Goal: Obtain resource: Download file/media

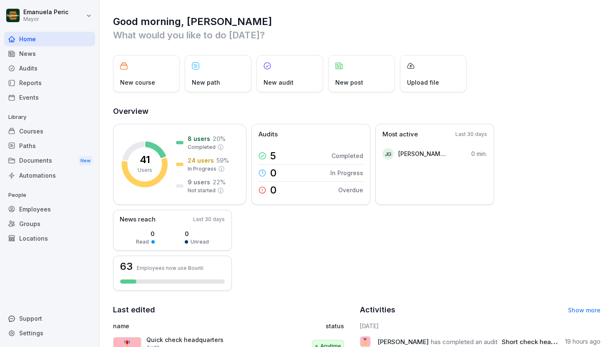
click at [47, 69] on div "Audits" at bounding box center [49, 68] width 91 height 15
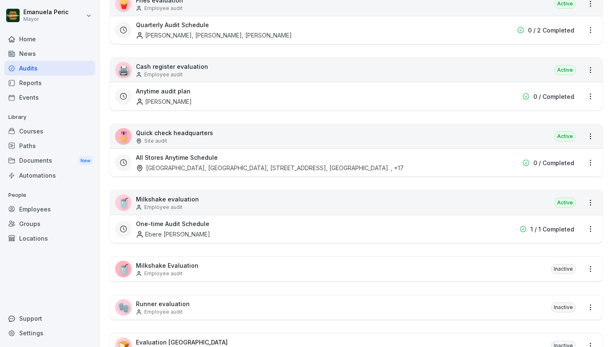
click at [260, 136] on div "🎖️ Quick check headquarters Site audit Active" at bounding box center [356, 136] width 493 height 24
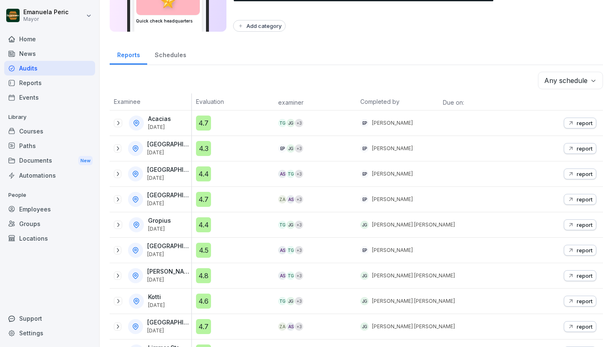
scroll to position [68, 0]
click at [500, 121] on font "report" at bounding box center [585, 123] width 16 height 7
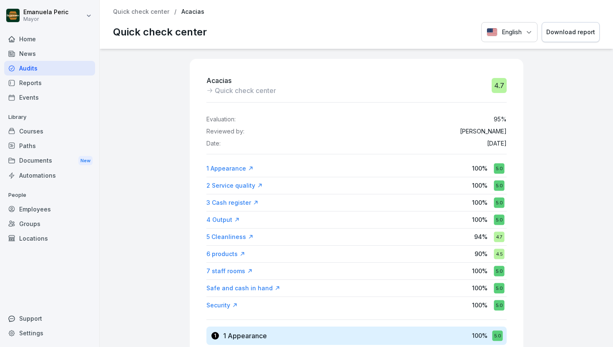
click at [500, 31] on font "Download report" at bounding box center [571, 31] width 49 height 7
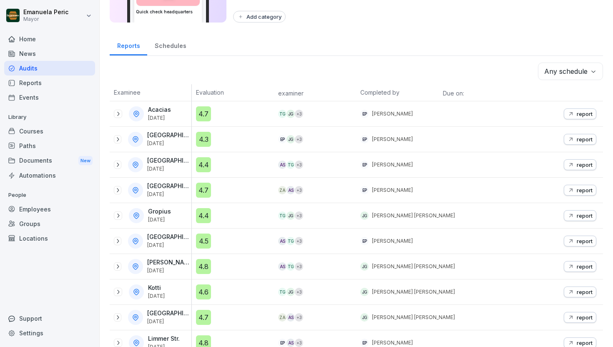
scroll to position [79, 0]
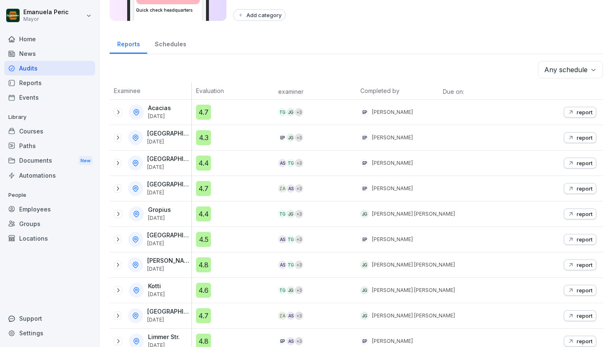
click at [500, 161] on icon "button" at bounding box center [571, 162] width 3 height 3
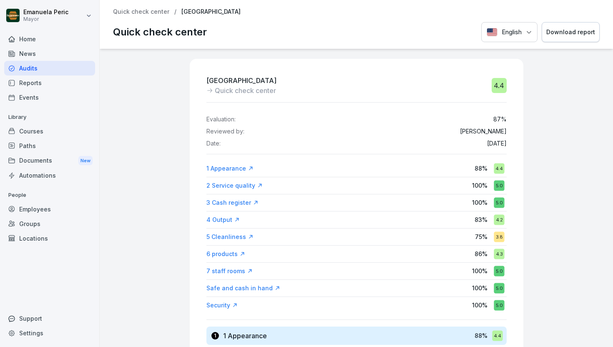
click at [500, 35] on font "Download report" at bounding box center [571, 32] width 49 height 9
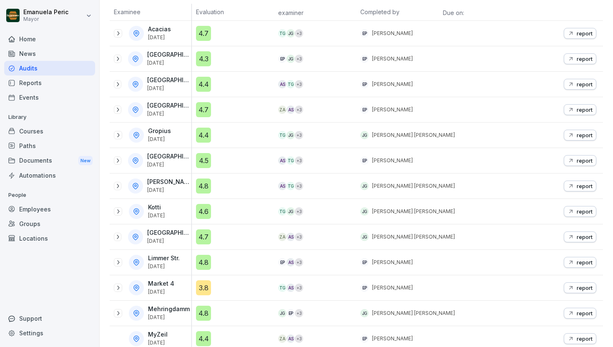
scroll to position [168, 0]
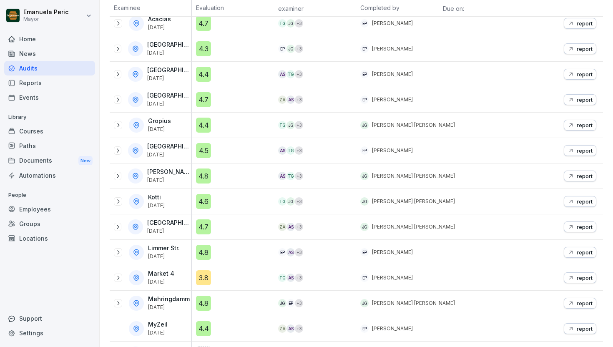
click at [500, 151] on div "report" at bounding box center [580, 150] width 25 height 7
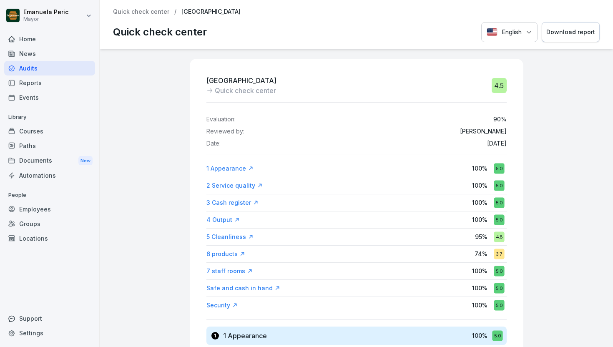
click at [500, 32] on font "Download report" at bounding box center [571, 31] width 49 height 7
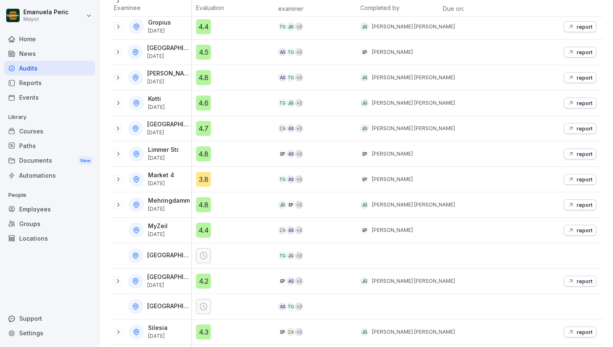
scroll to position [274, 0]
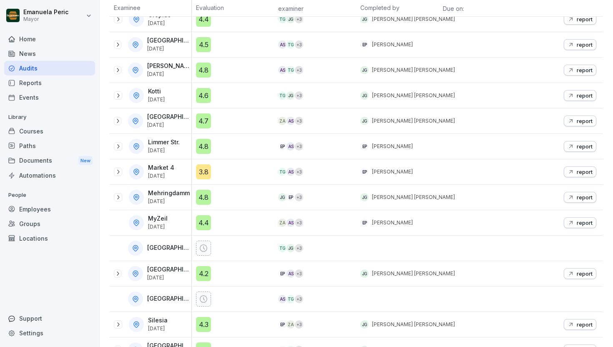
click at [500, 145] on font "report" at bounding box center [585, 146] width 16 height 7
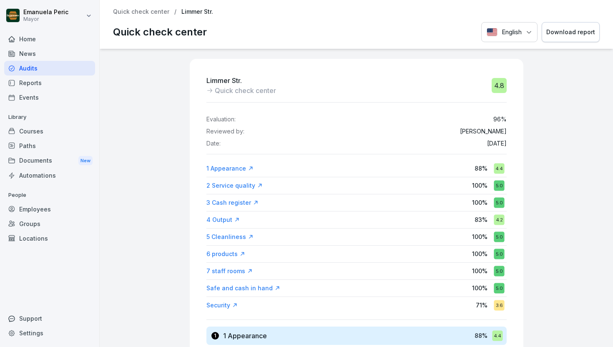
click at [500, 33] on font "Download report" at bounding box center [571, 31] width 49 height 7
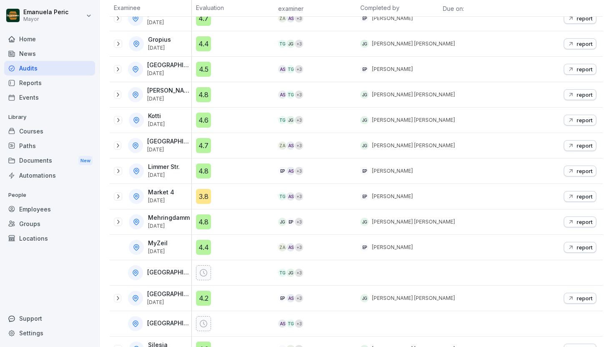
scroll to position [265, 0]
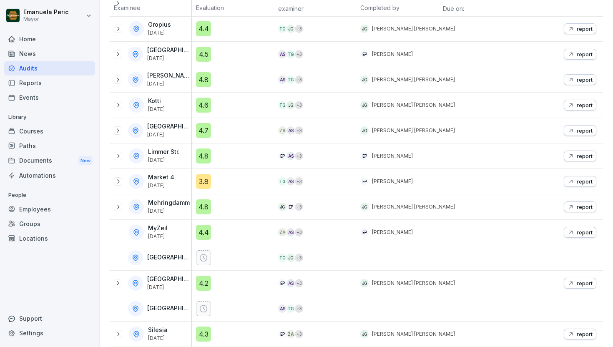
click at [500, 234] on font "report" at bounding box center [585, 232] width 16 height 7
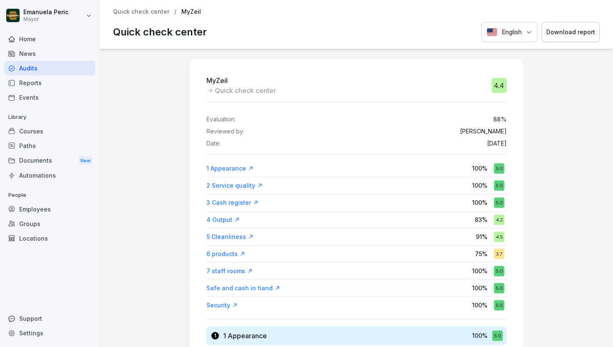
click at [500, 38] on button "Download report" at bounding box center [571, 32] width 58 height 20
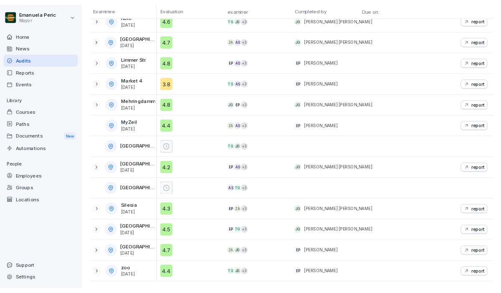
scroll to position [355, 0]
